Goal: Task Accomplishment & Management: Manage account settings

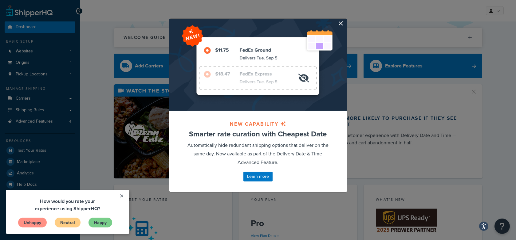
click at [345, 20] on button "button" at bounding box center [346, 20] width 2 height 2
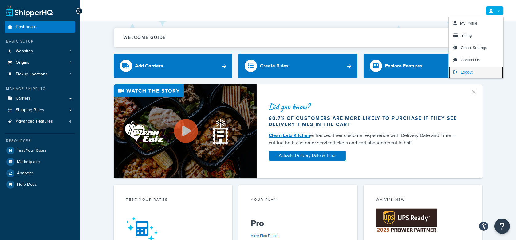
click at [470, 71] on span "Logout" at bounding box center [466, 72] width 12 height 6
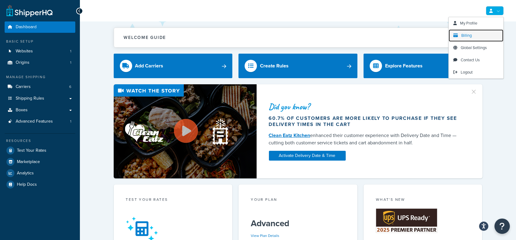
click at [476, 35] on link "Billing" at bounding box center [475, 35] width 55 height 12
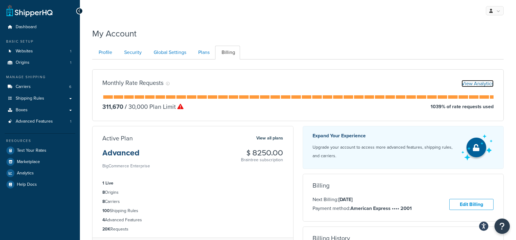
click at [474, 81] on link "View Analytics" at bounding box center [477, 83] width 32 height 7
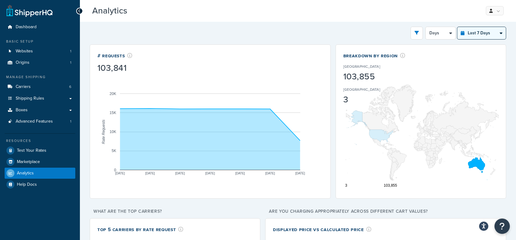
click at [471, 32] on select "Last 24 Hours Last 7 Days Last 30 Days Last 3 Months Last 6 Months Last 12 Mont…" at bounding box center [481, 33] width 49 height 12
click at [479, 36] on select "Last 24 Hours Last 7 Days Last 30 Days Last 3 Months Last 6 Months Last 12 Mont…" at bounding box center [481, 33] width 49 height 12
select select "last_6_months"
click at [457, 27] on select "Last 24 Hours Last 7 Days Last 30 Days Last 3 Months Last 6 Months Last 12 Mont…" at bounding box center [481, 33] width 49 height 12
select select "1w"
